Goal: Complete application form

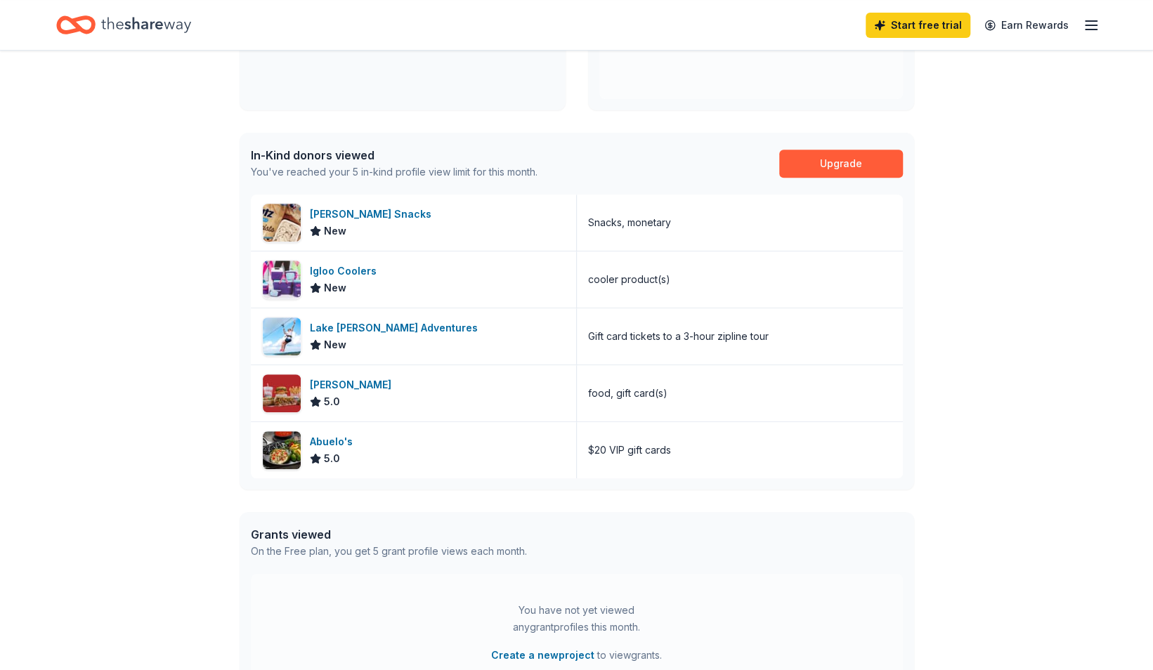
scroll to position [288, 0]
click at [436, 325] on div "Lake [PERSON_NAME] Adventures" at bounding box center [397, 328] width 174 height 17
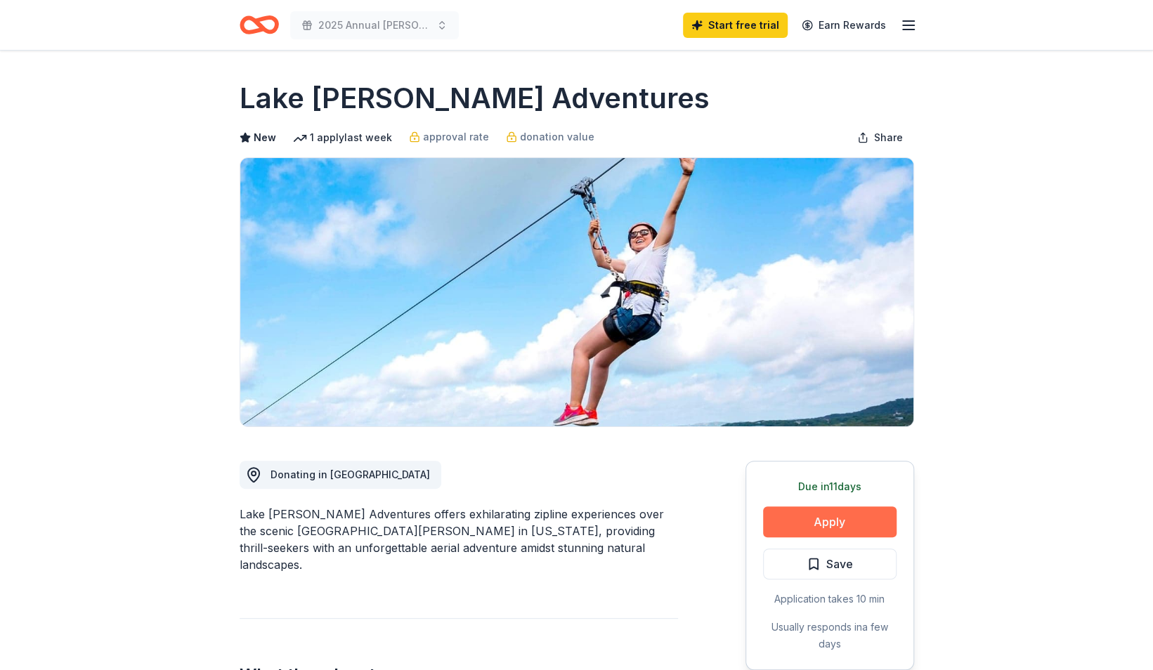
click at [842, 521] on button "Apply" at bounding box center [829, 522] width 133 height 31
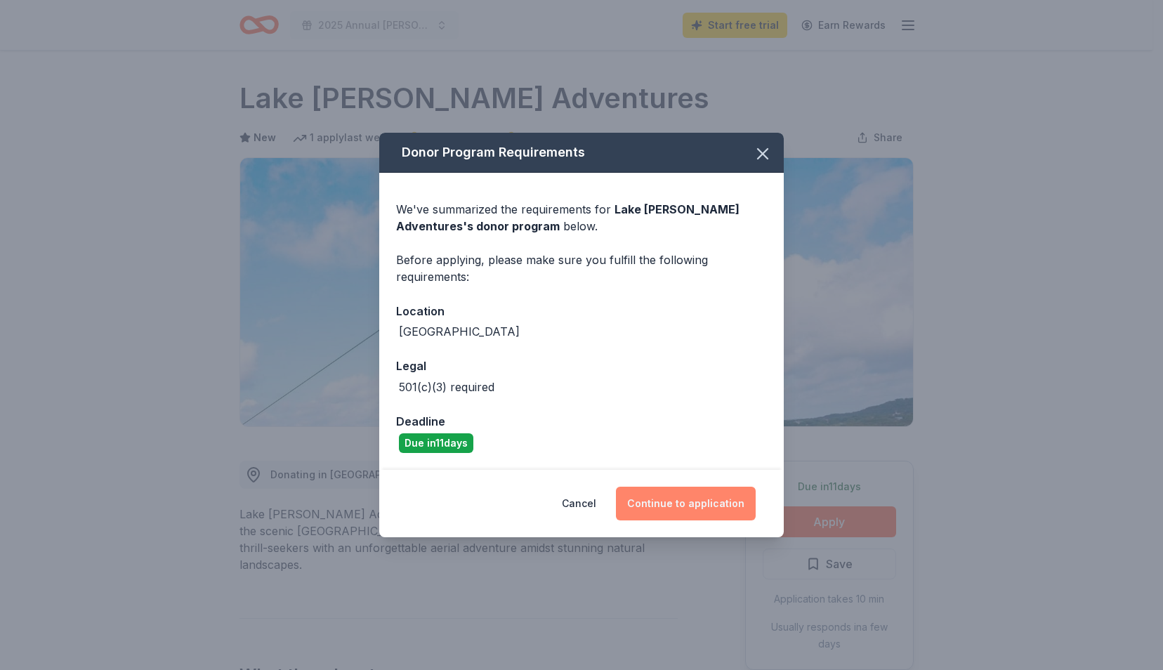
click at [670, 498] on button "Continue to application" at bounding box center [686, 504] width 140 height 34
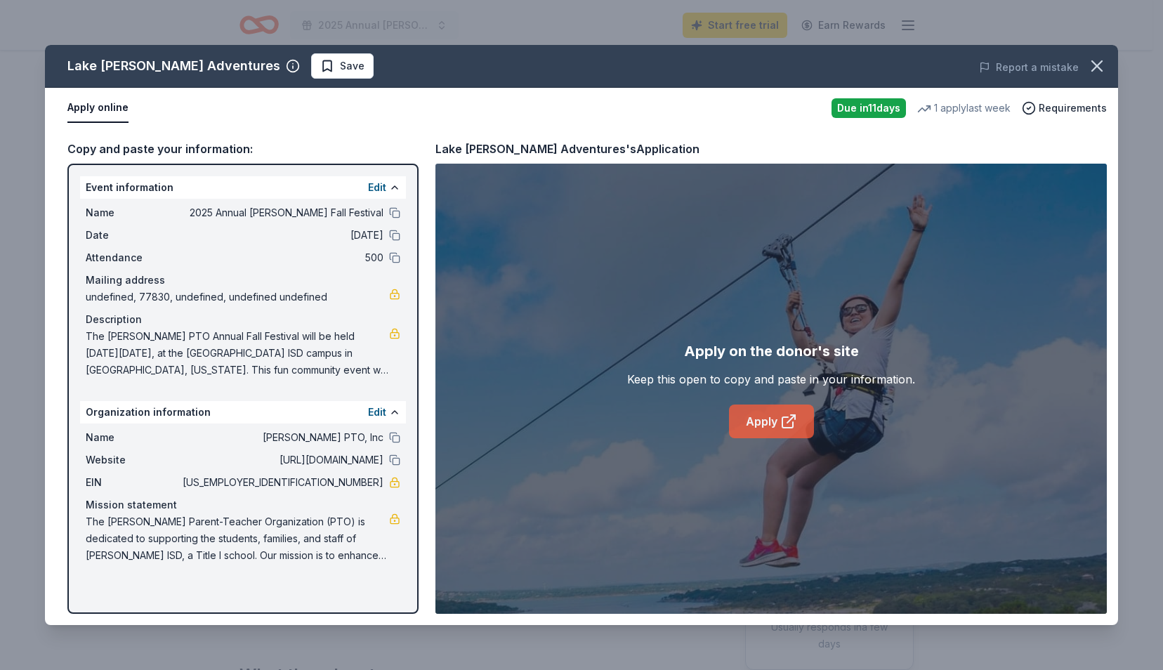
click at [762, 429] on link "Apply" at bounding box center [771, 422] width 85 height 34
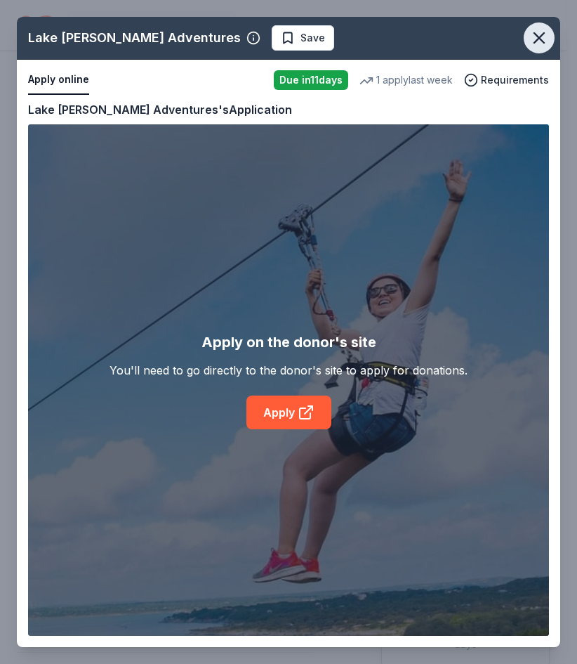
click at [535, 36] on icon "button" at bounding box center [540, 38] width 20 height 20
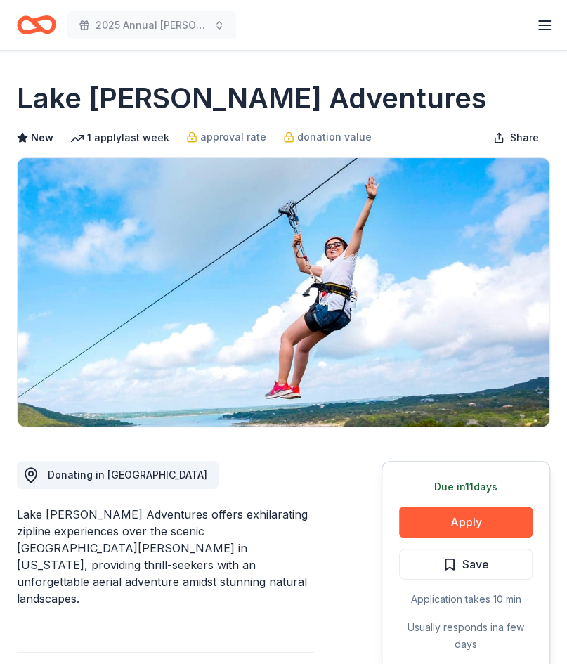
click at [31, 18] on icon "Home" at bounding box center [30, 25] width 22 height 14
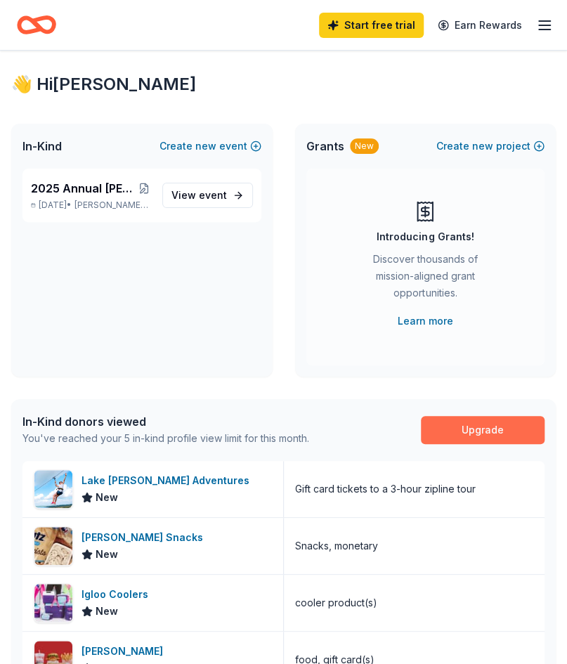
click at [487, 426] on link "Upgrade" at bounding box center [483, 430] width 124 height 28
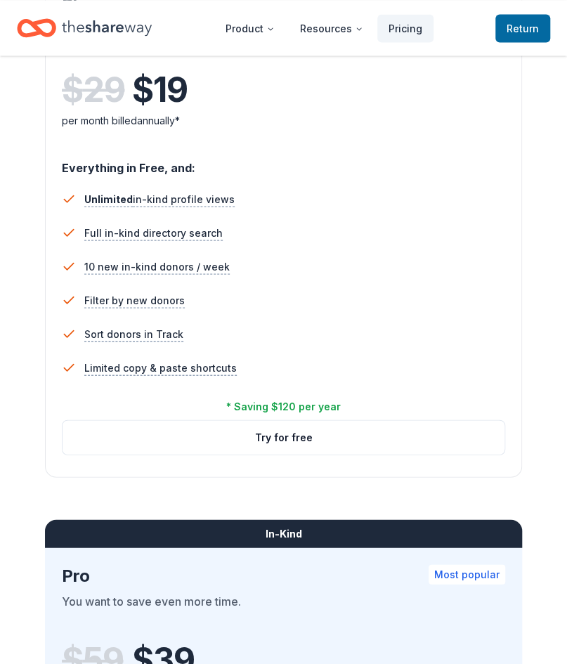
scroll to position [829, 0]
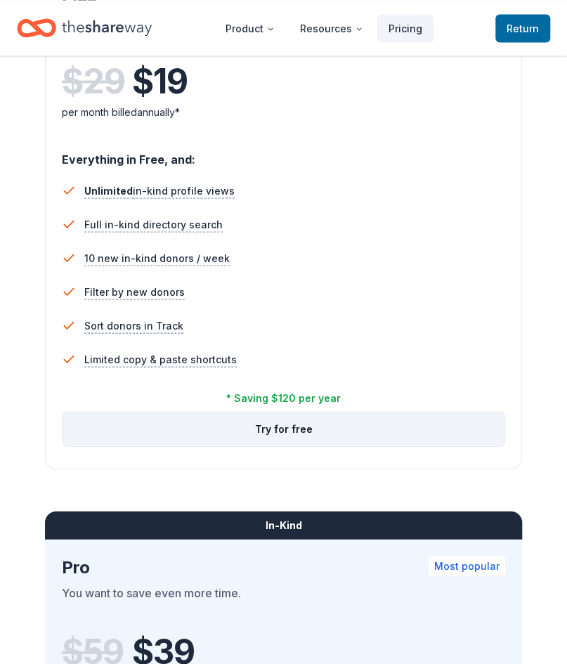
click at [348, 427] on button "Try for free" at bounding box center [284, 429] width 442 height 34
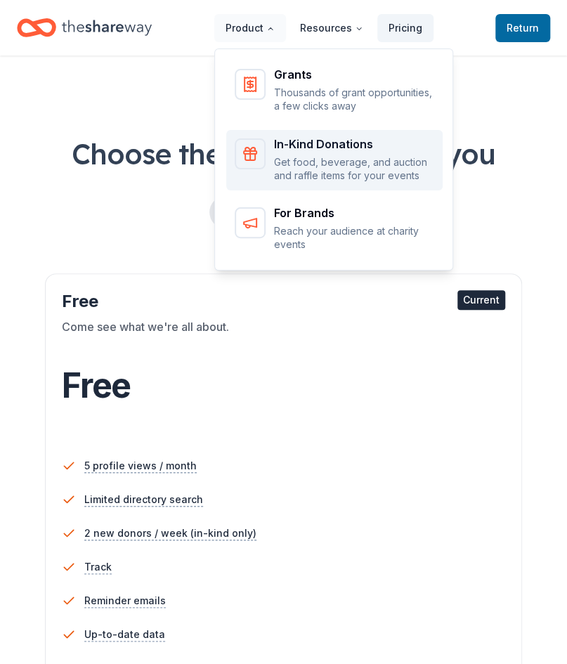
click at [273, 165] on div "In-Kind Donations Get food, beverage, and auction and raffle items for your eve…" at bounding box center [335, 160] width 200 height 44
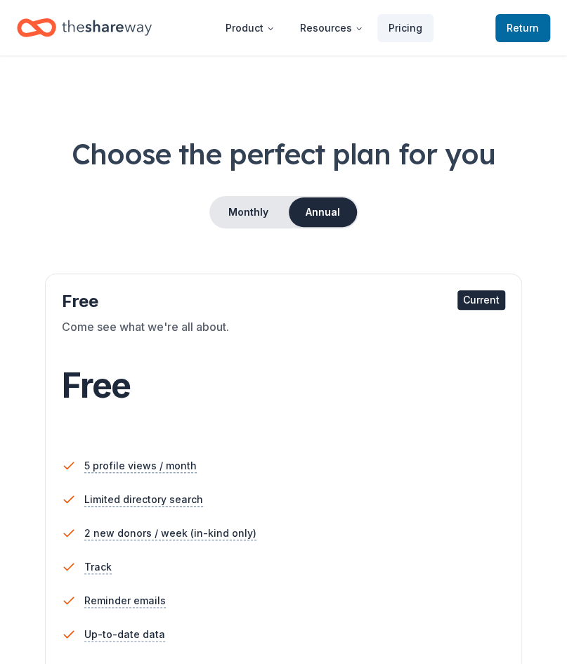
click at [273, 165] on h1 "Choose the perfect plan for you" at bounding box center [283, 153] width 533 height 39
